Goal: Navigation & Orientation: Find specific page/section

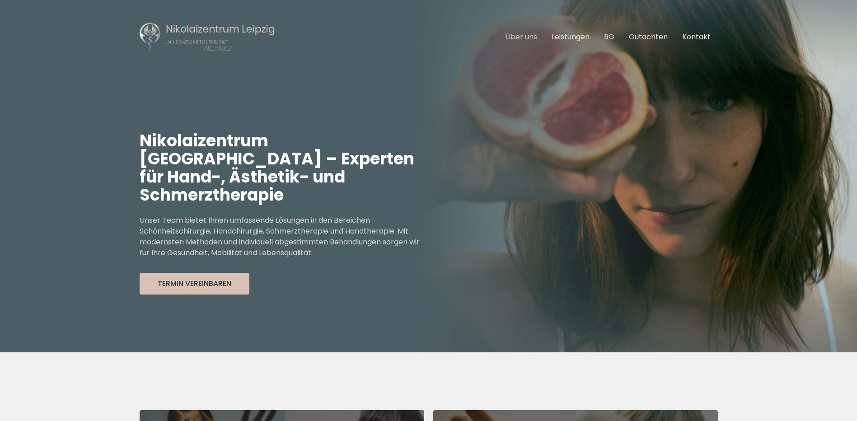
click at [530, 33] on link "Über uns" at bounding box center [521, 37] width 32 height 10
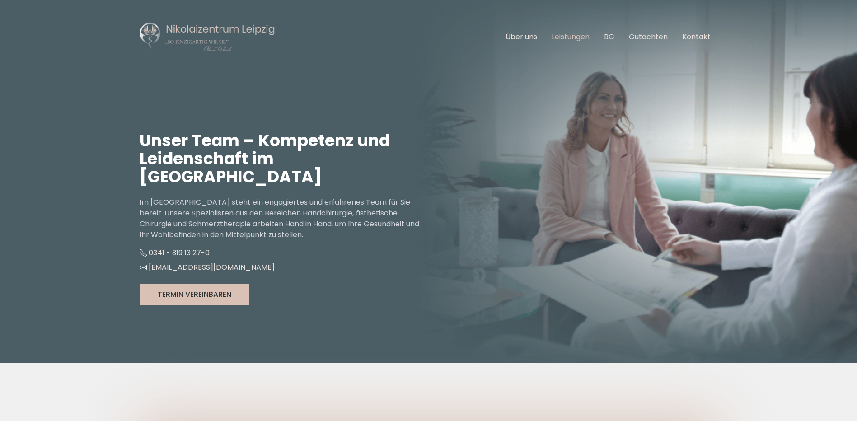
click at [577, 35] on link "Leistungen" at bounding box center [571, 37] width 38 height 10
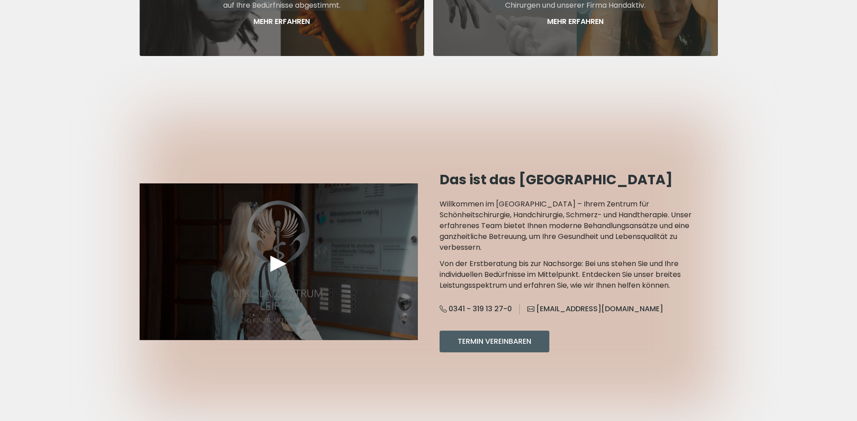
scroll to position [560, 0]
